Goal: Information Seeking & Learning: Learn about a topic

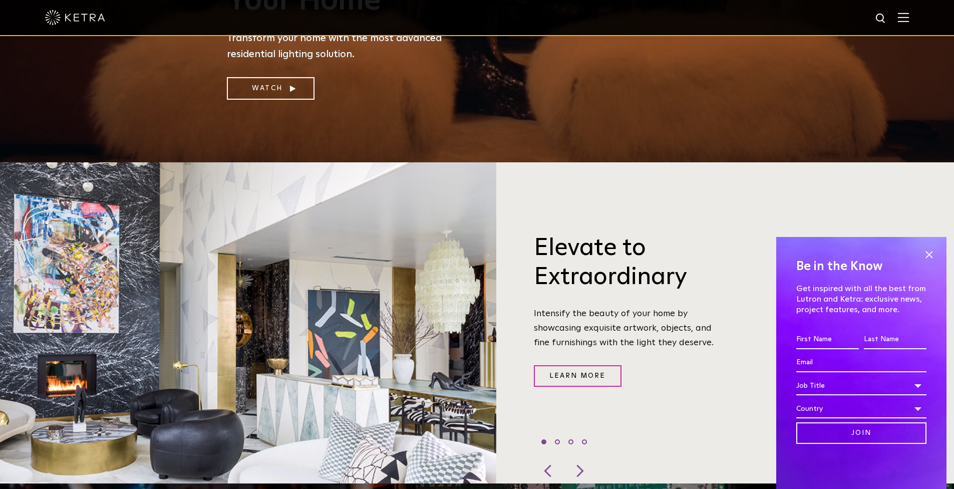
scroll to position [341, 0]
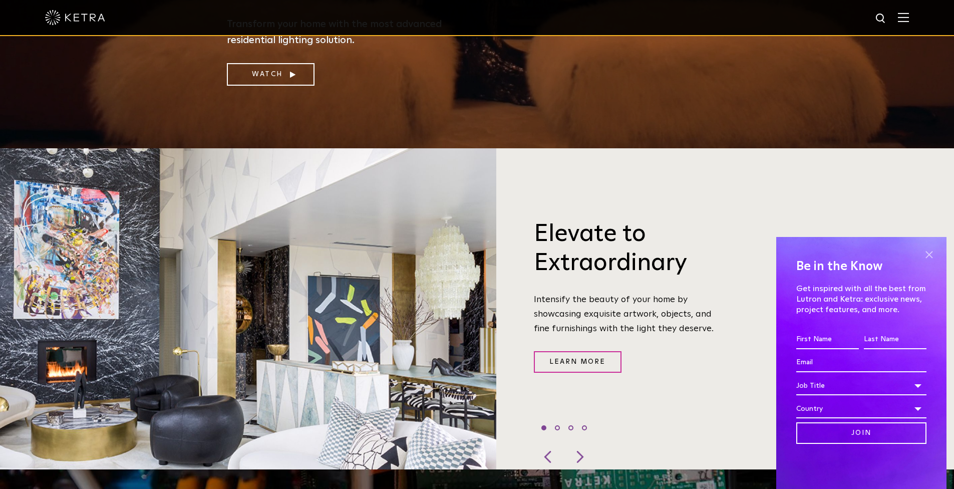
click at [928, 248] on span at bounding box center [929, 254] width 15 height 15
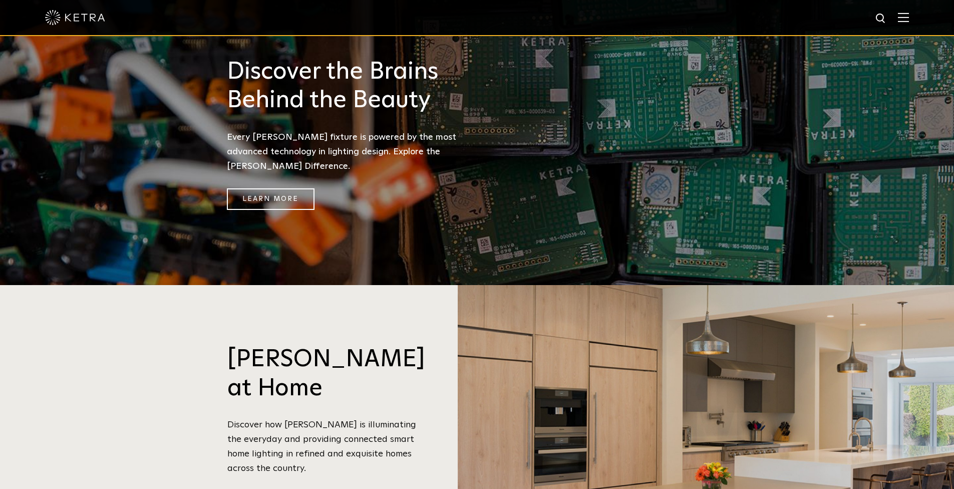
scroll to position [831, 0]
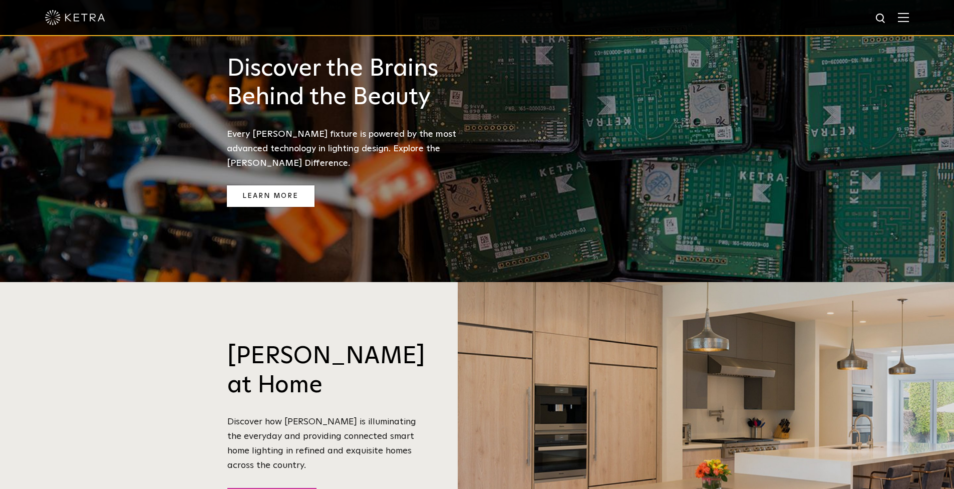
click at [303, 185] on link "Learn More" at bounding box center [271, 196] width 88 height 22
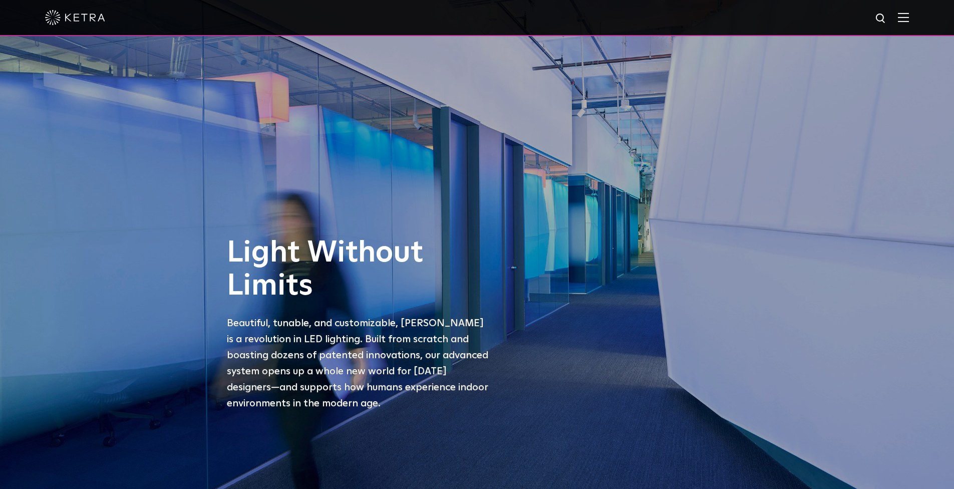
click at [909, 25] on div at bounding box center [477, 17] width 864 height 35
click at [909, 19] on img at bounding box center [903, 18] width 11 height 10
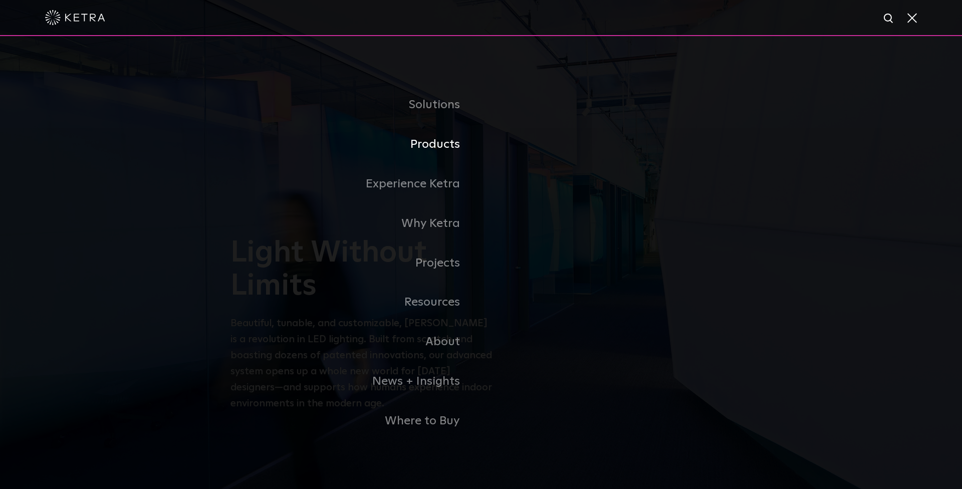
click at [449, 140] on link "Products" at bounding box center [355, 145] width 250 height 40
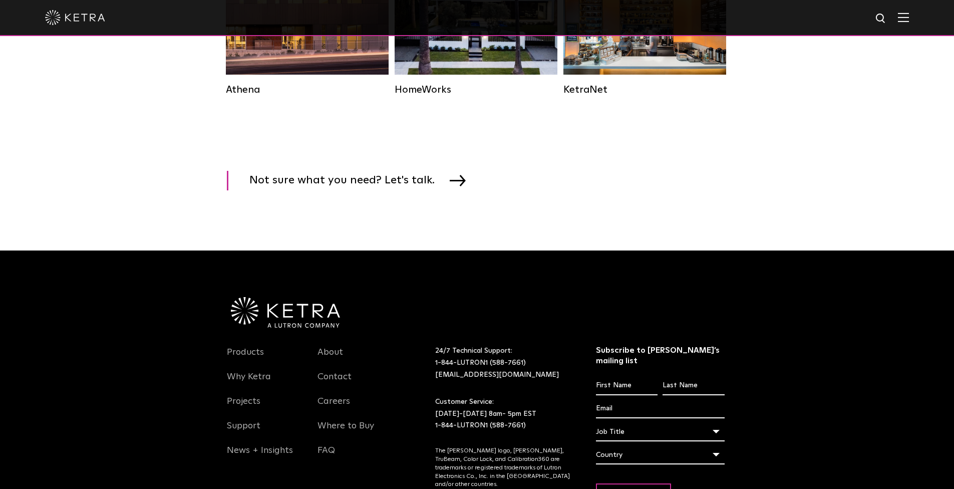
scroll to position [1604, 0]
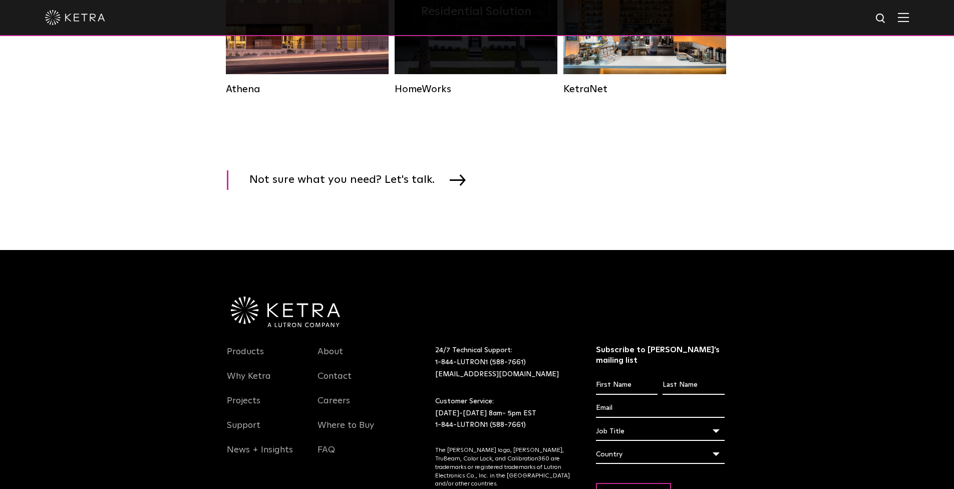
click at [435, 92] on div "HomeWorks" at bounding box center [476, 89] width 163 height 12
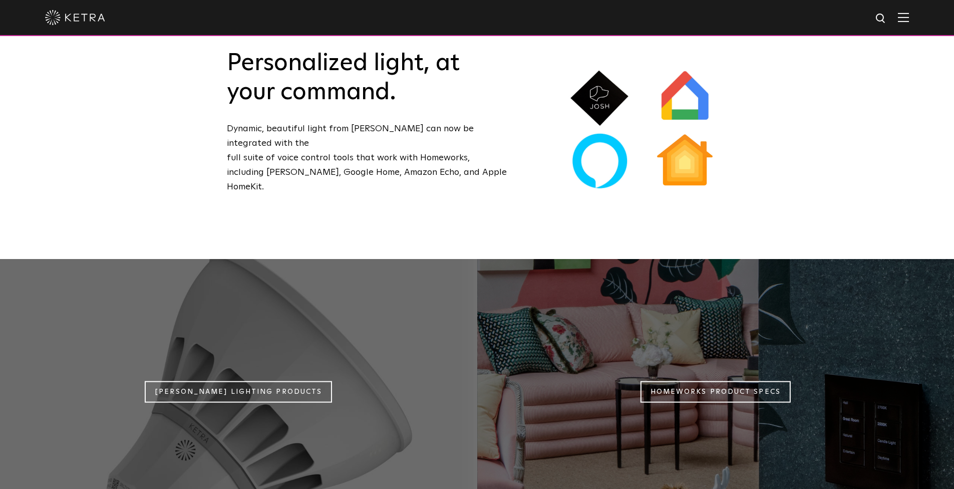
scroll to position [759, 0]
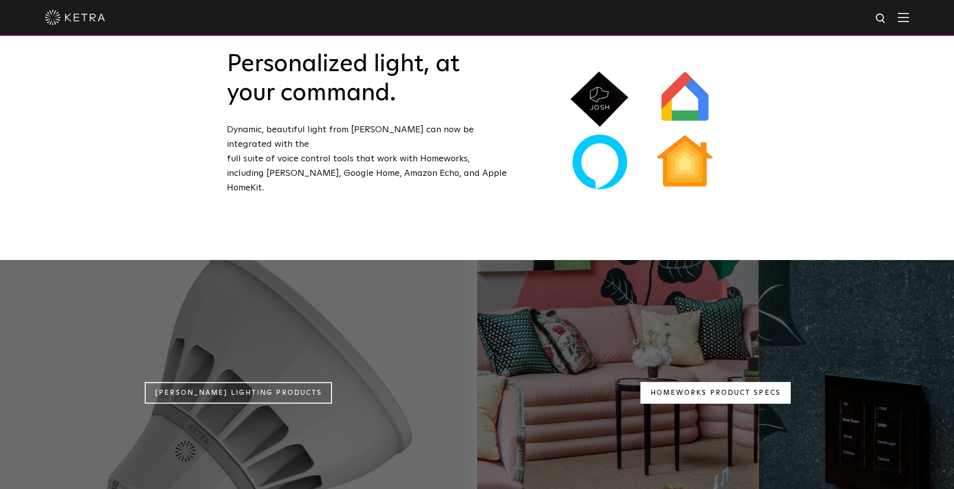
click at [681, 382] on link "Homeworks Product Specs" at bounding box center [716, 393] width 150 height 22
